Goal: Transaction & Acquisition: Purchase product/service

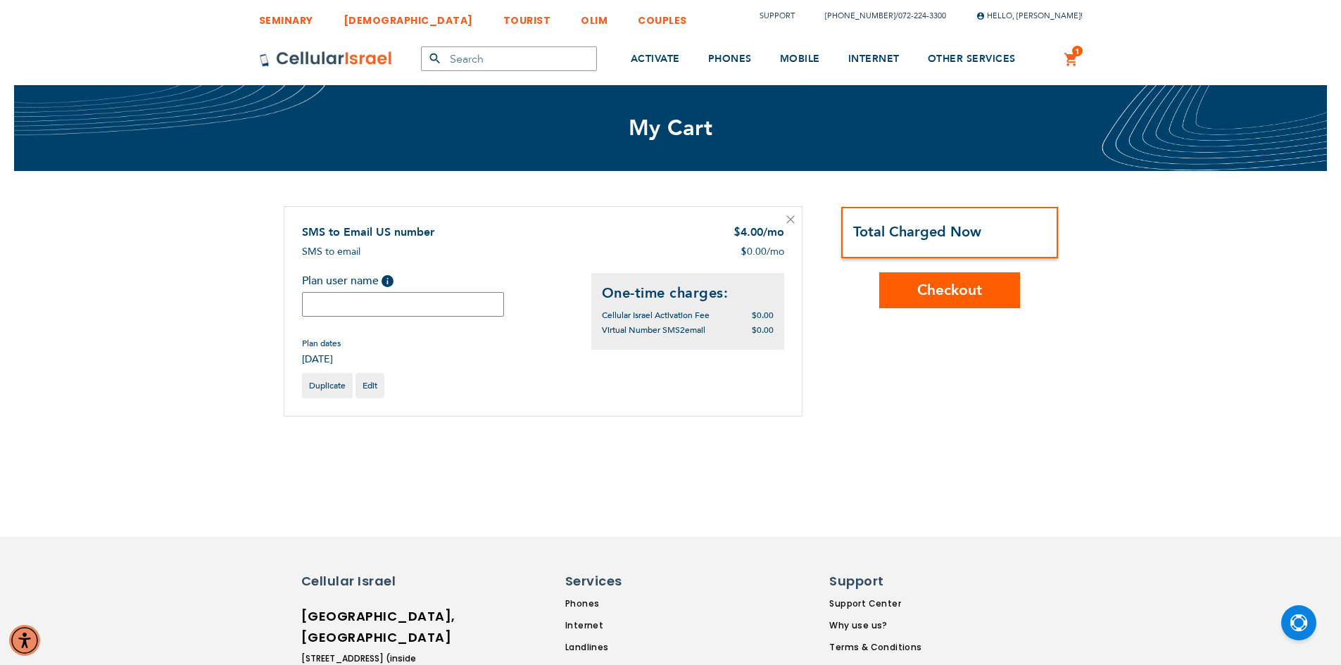
click at [322, 300] on input "text" at bounding box center [403, 304] width 203 height 25
click at [906, 289] on div "Total Charged Now Checkout" at bounding box center [949, 257] width 217 height 102
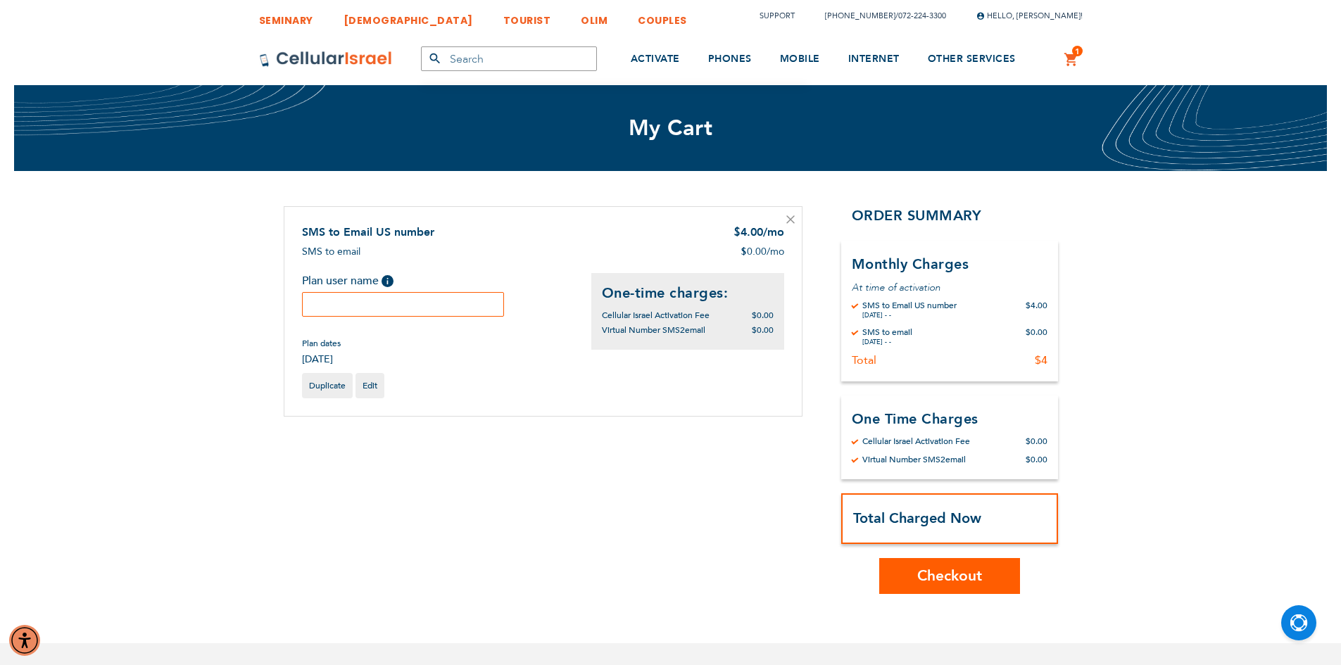
click at [956, 519] on strong "Total Charged Now" at bounding box center [917, 518] width 128 height 19
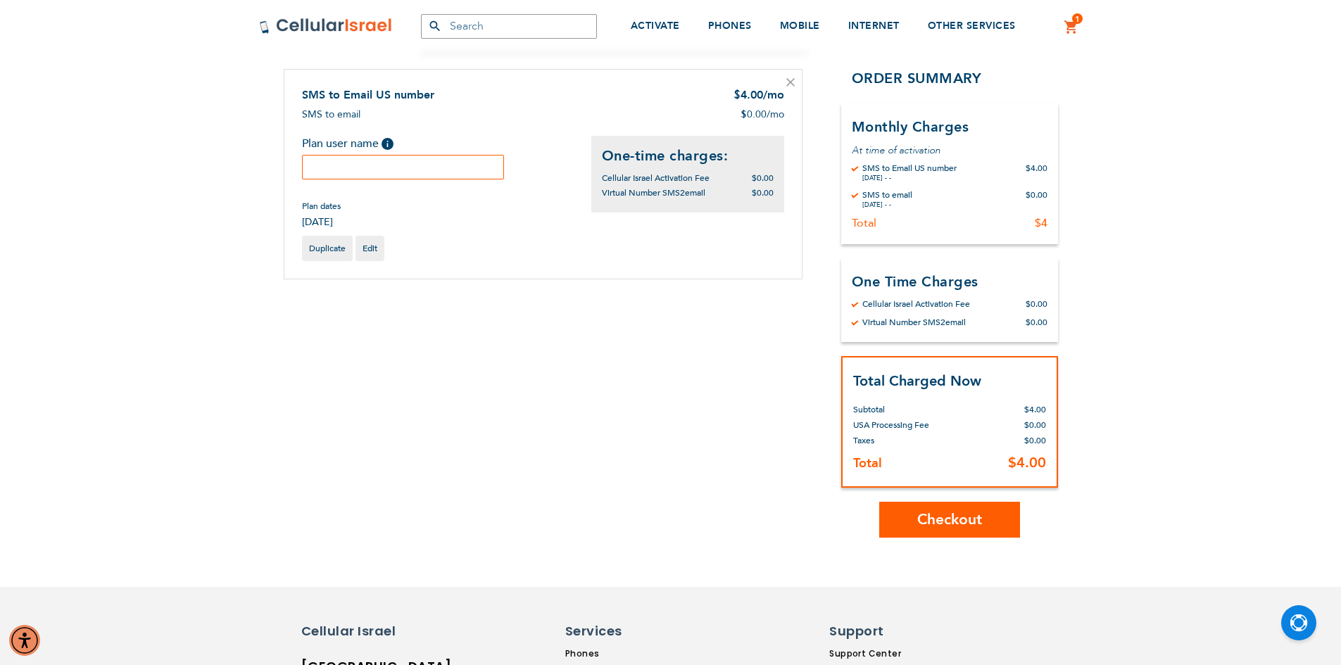
scroll to position [141, 0]
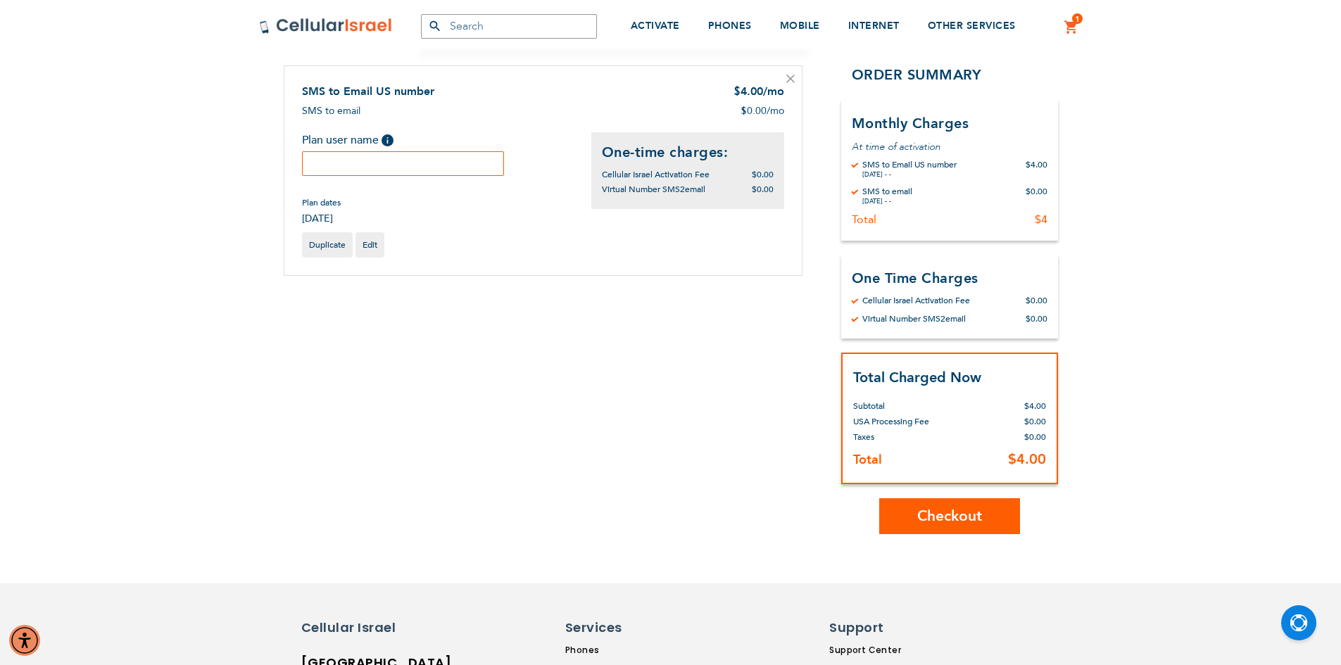
click at [918, 511] on span "Checkout" at bounding box center [949, 516] width 65 height 20
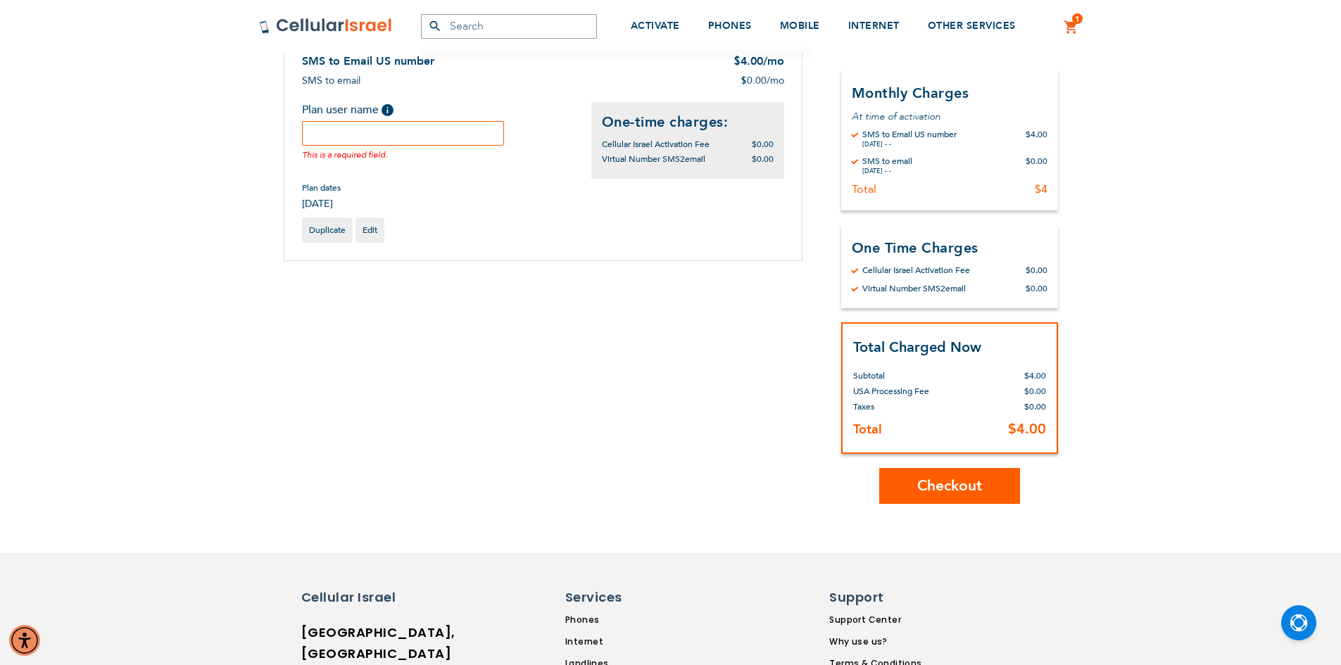
scroll to position [187, 0]
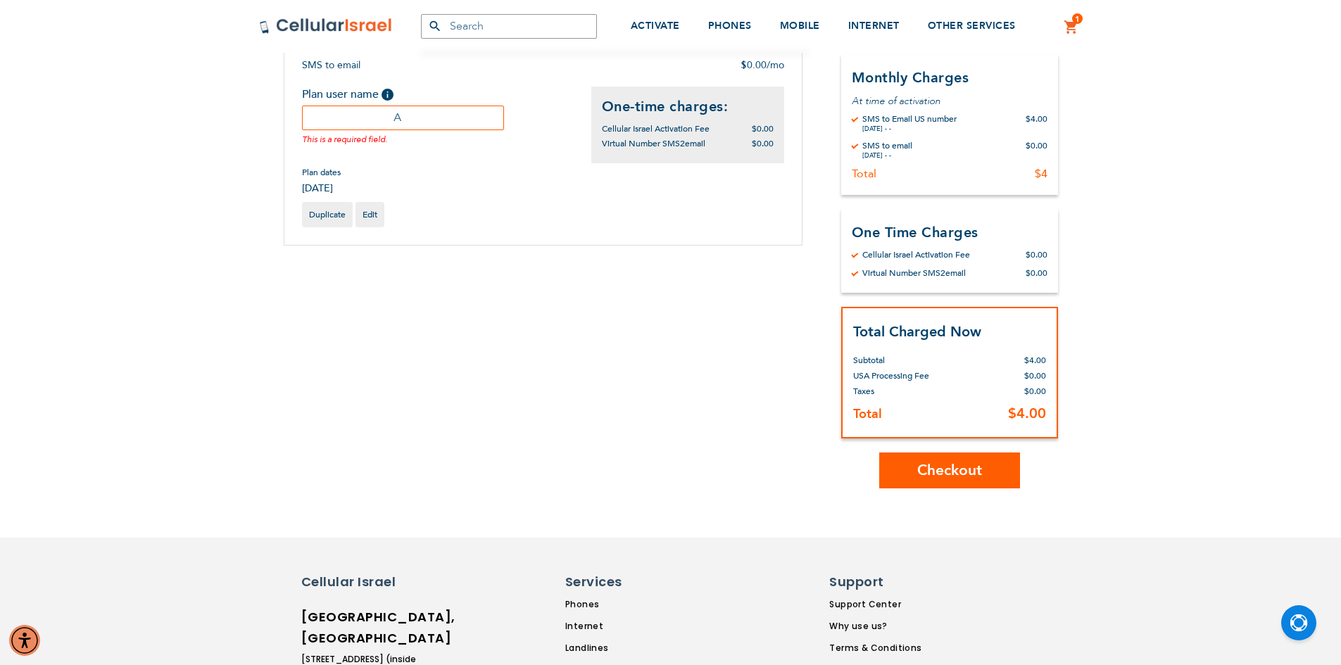
type input "A"
click at [923, 476] on span "Checkout" at bounding box center [949, 470] width 65 height 20
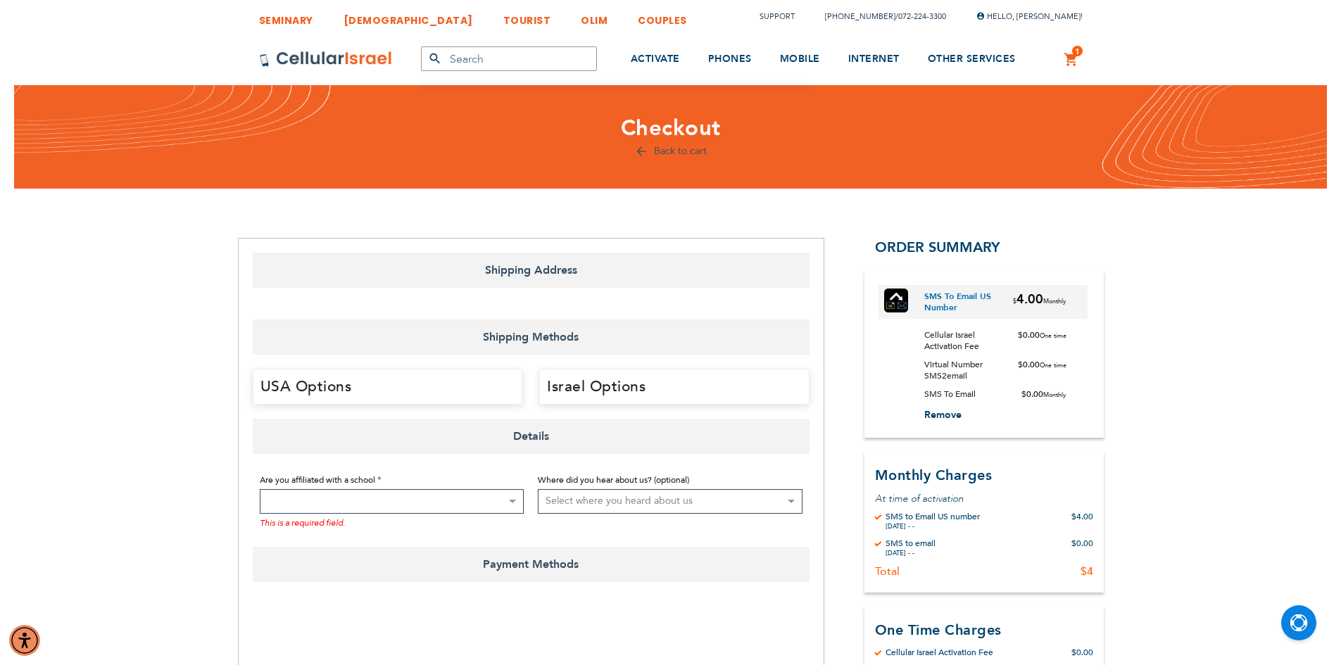
select select "US"
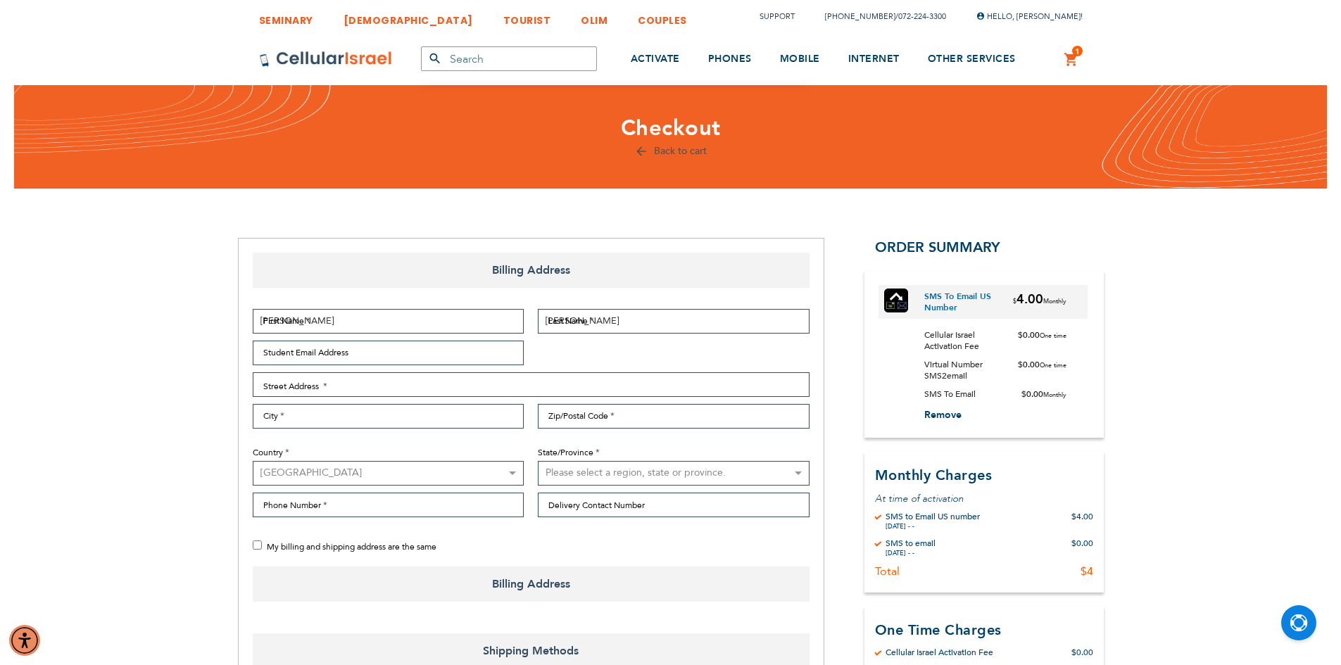
select select "US"
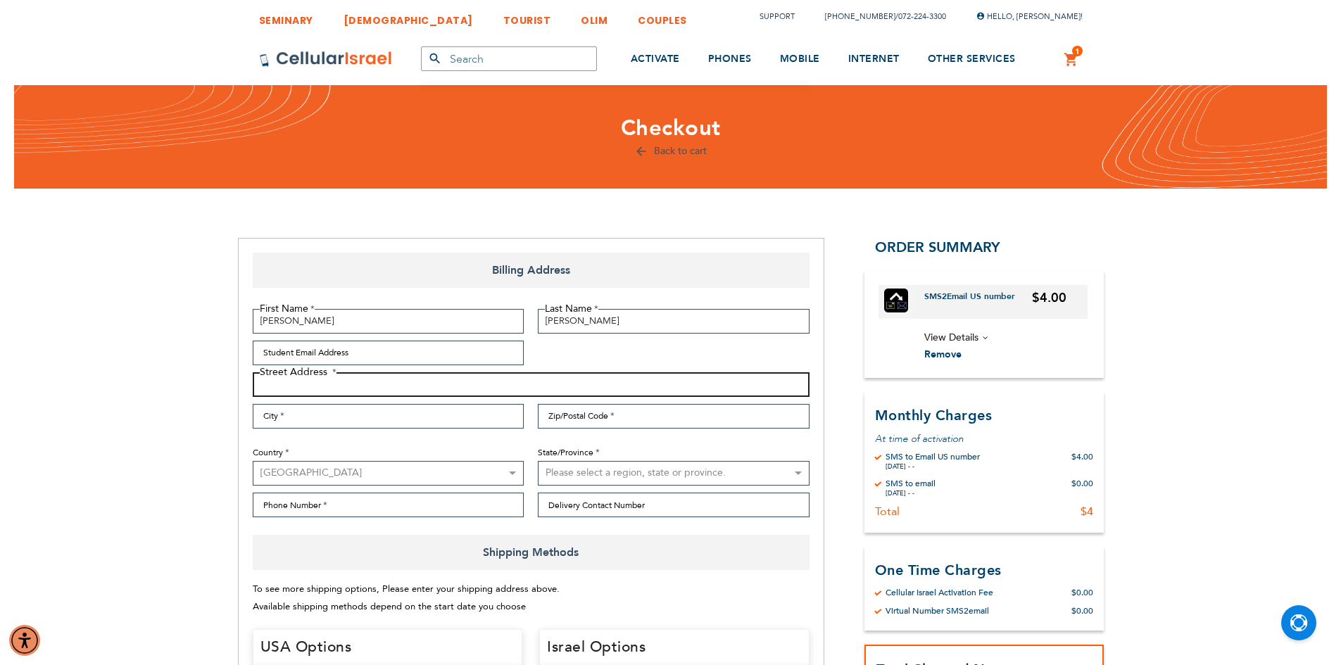
click at [339, 383] on input "Street Address: Line 1" at bounding box center [531, 384] width 557 height 25
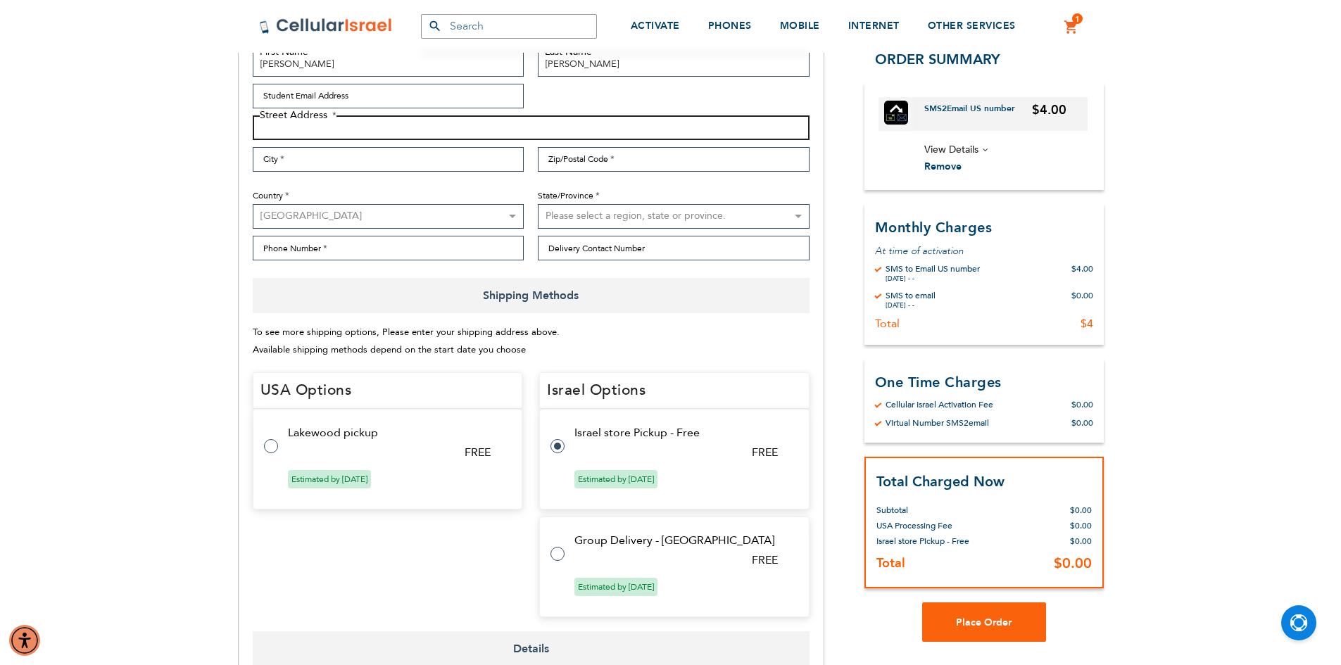
scroll to position [282, 0]
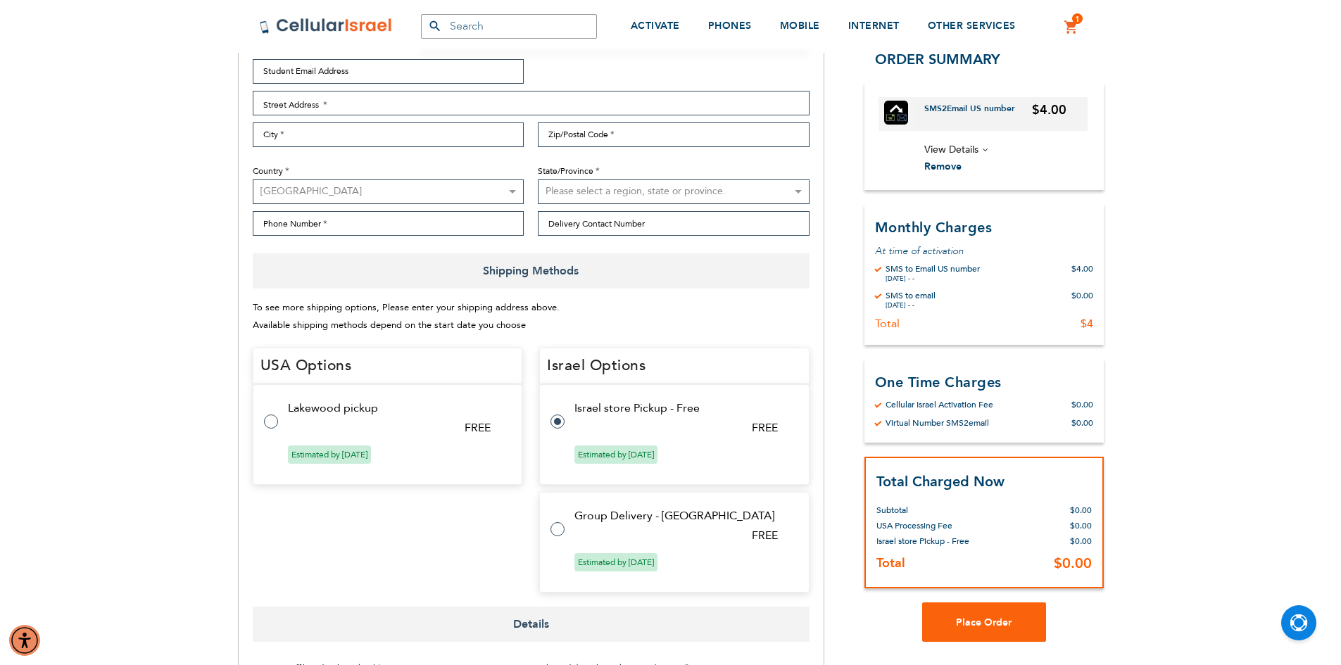
click at [983, 149] on span "View Details" at bounding box center [1005, 150] width 163 height 18
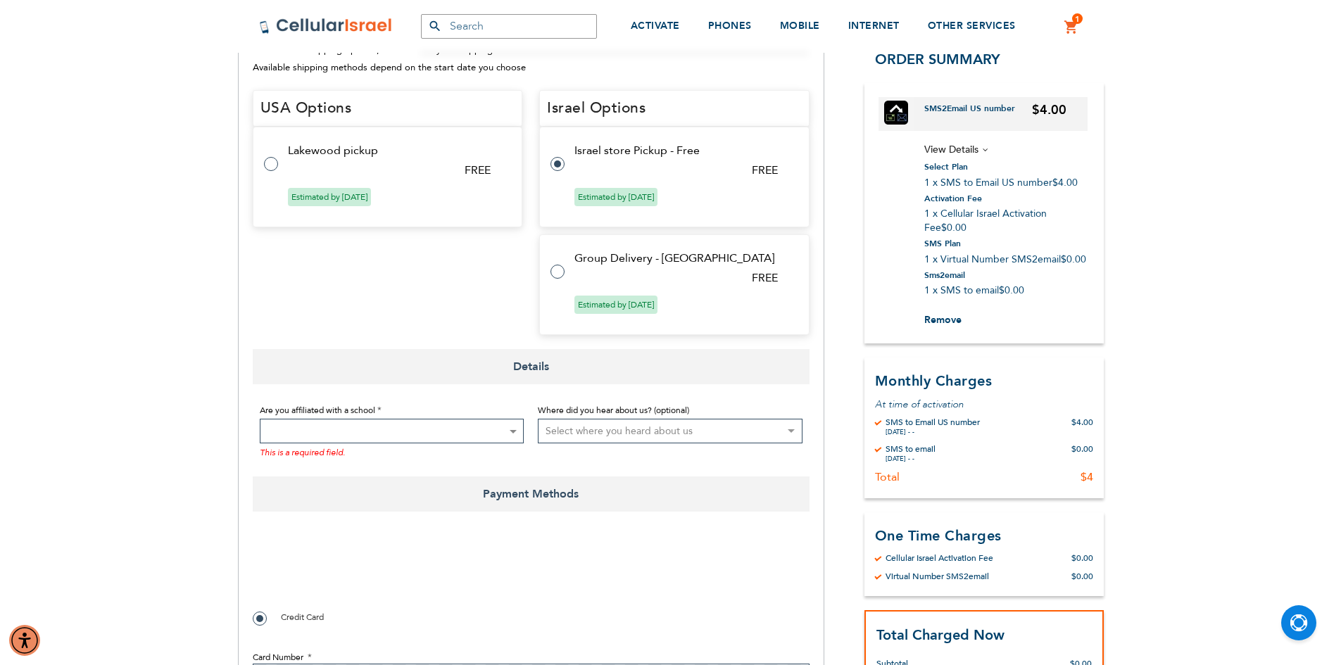
scroll to position [633, 0]
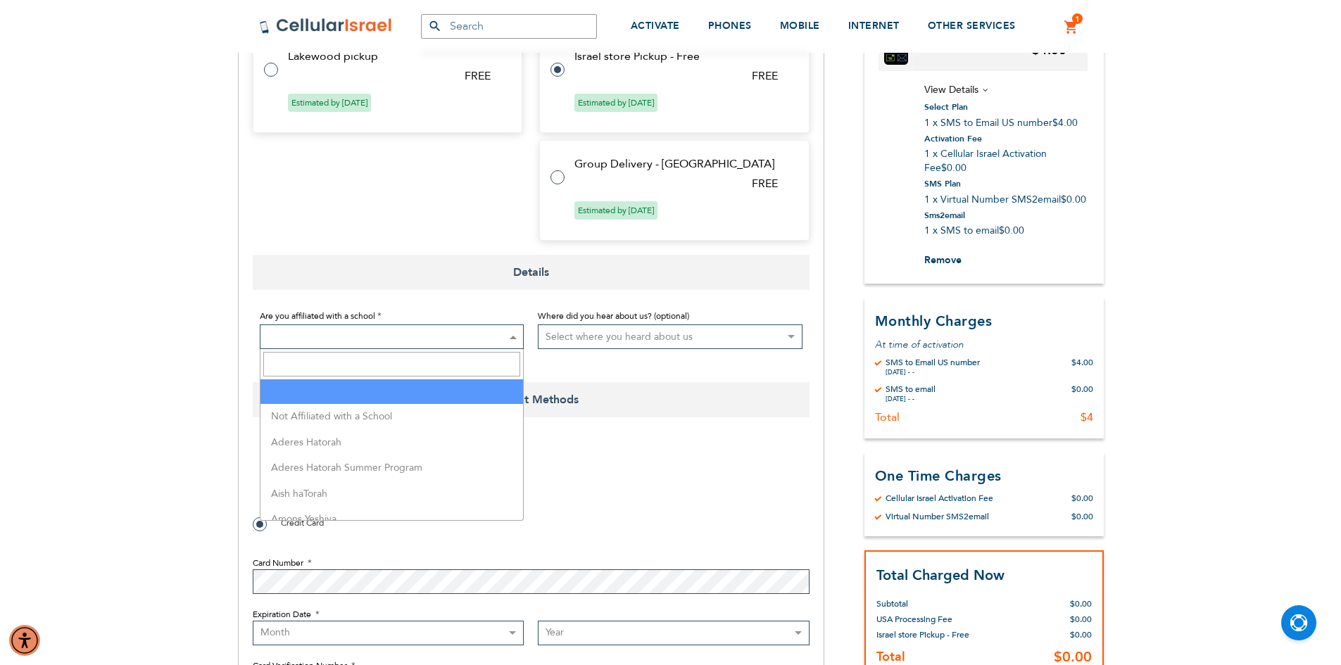
click at [495, 336] on span at bounding box center [392, 336] width 265 height 25
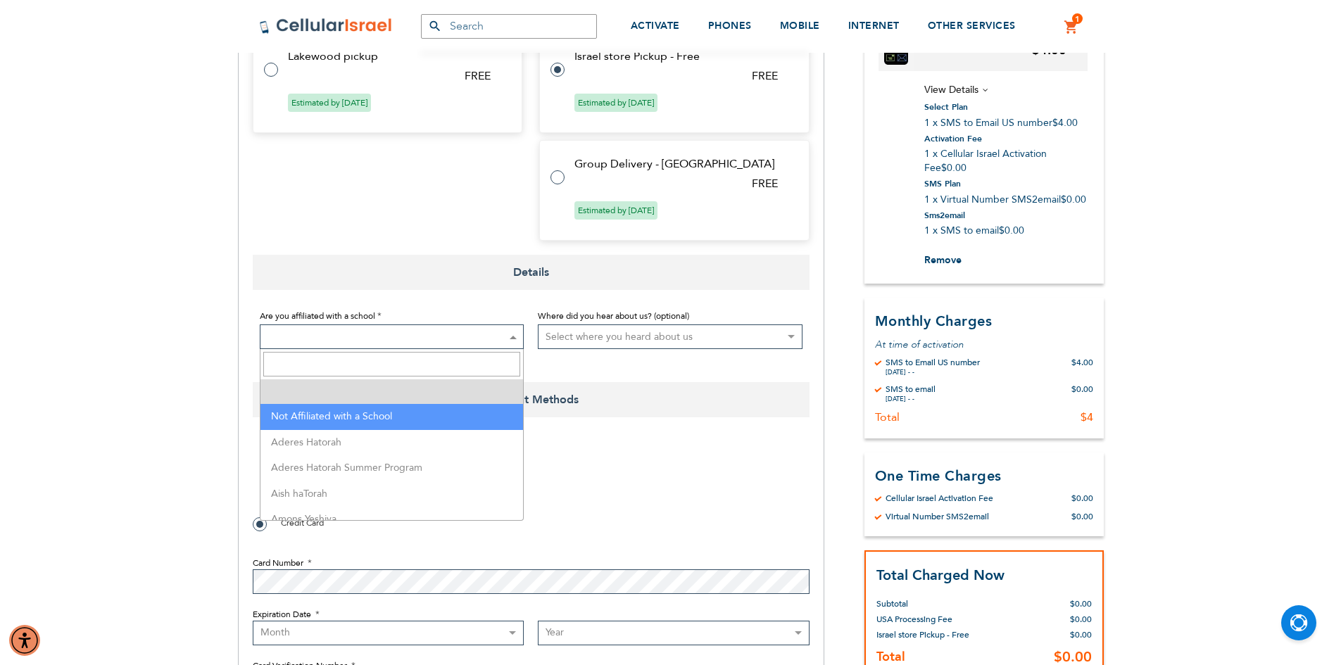
select select "199"
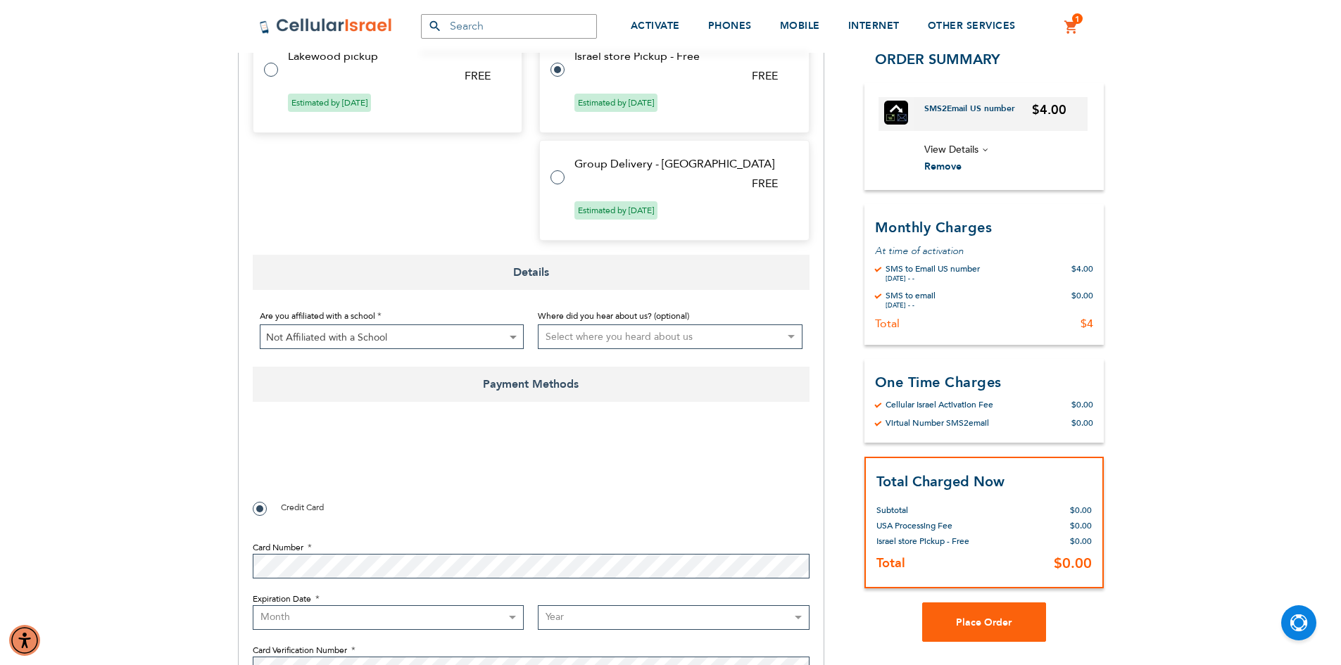
click at [618, 337] on select "Select where you heard about us Existing Customer Friend Other School/Group BP …" at bounding box center [670, 336] width 265 height 25
checkbox input "true"
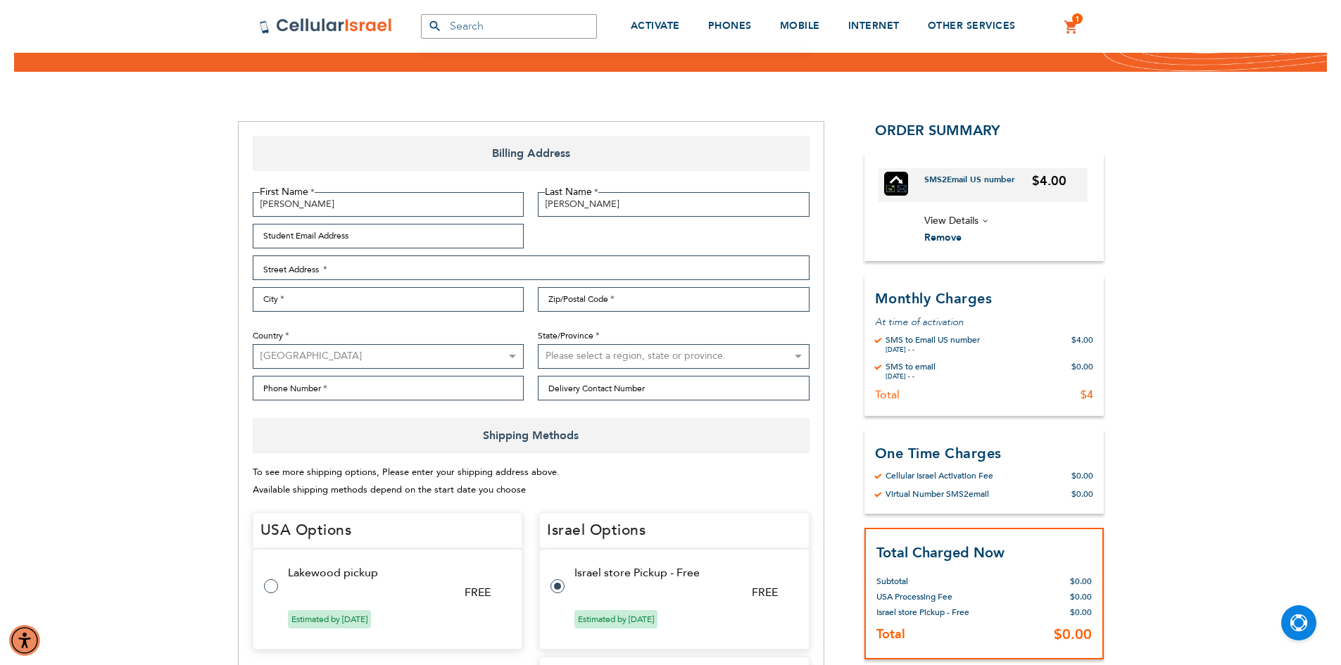
scroll to position [70, 0]
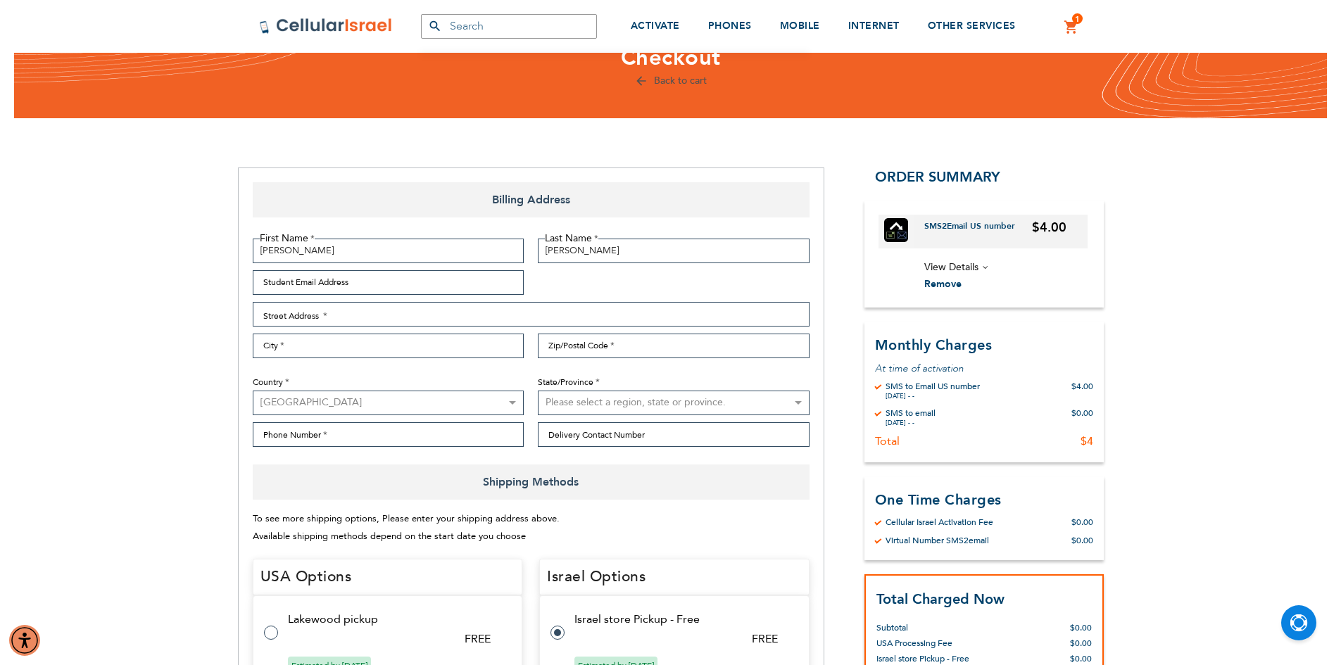
click at [972, 264] on span "View Details" at bounding box center [951, 266] width 54 height 13
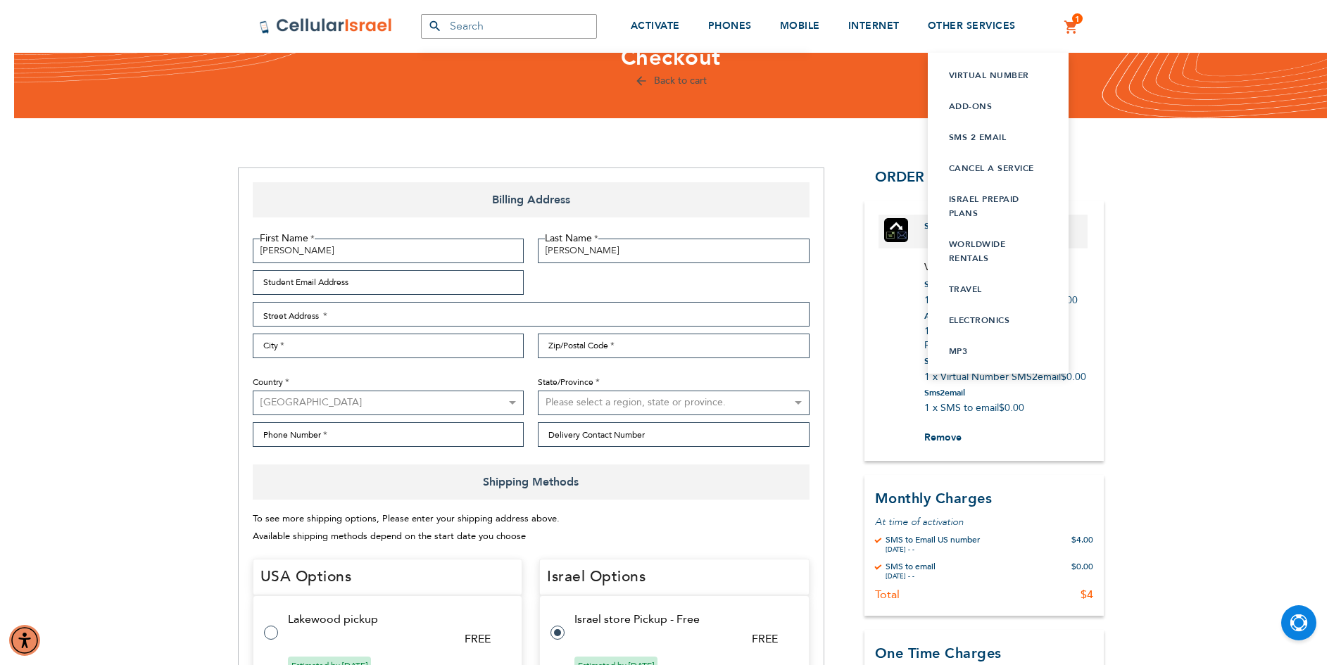
click at [967, 74] on link "Virtual Number" at bounding box center [998, 75] width 99 height 14
